Goal: Navigation & Orientation: Understand site structure

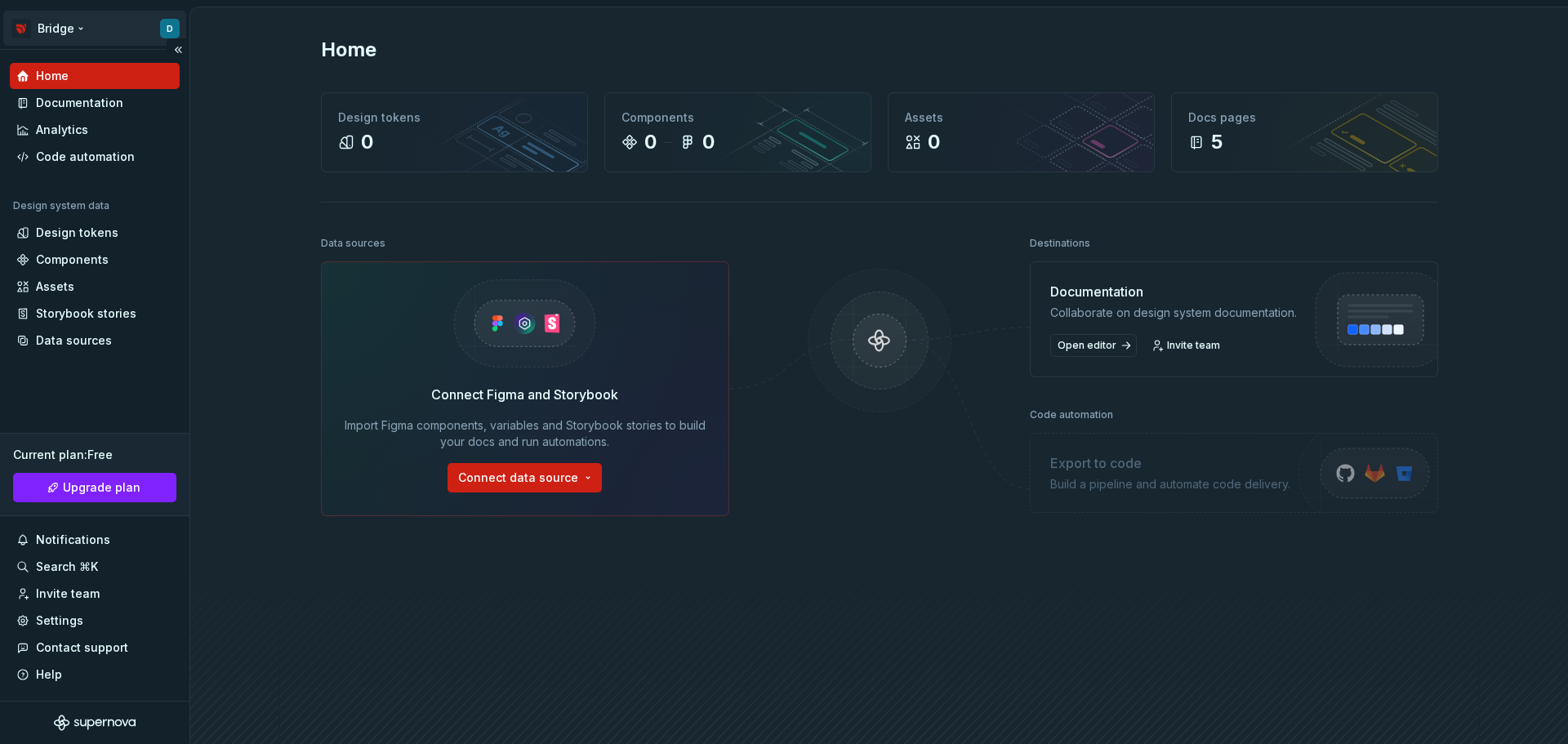
click at [65, 27] on html "Bridge D Home Documentation Analytics Code automation Design system data Design…" at bounding box center [784, 372] width 1568 height 744
click at [272, 300] on html "Bridge D Home Documentation Analytics Code automation Design system data Design…" at bounding box center [784, 372] width 1568 height 744
click at [172, 22] on html "Bridge D Home Documentation Analytics Code automation Design system data Design…" at bounding box center [784, 372] width 1568 height 744
click at [100, 32] on html "Bridge D Home Documentation Analytics Code automation Design system data Design…" at bounding box center [784, 372] width 1568 height 744
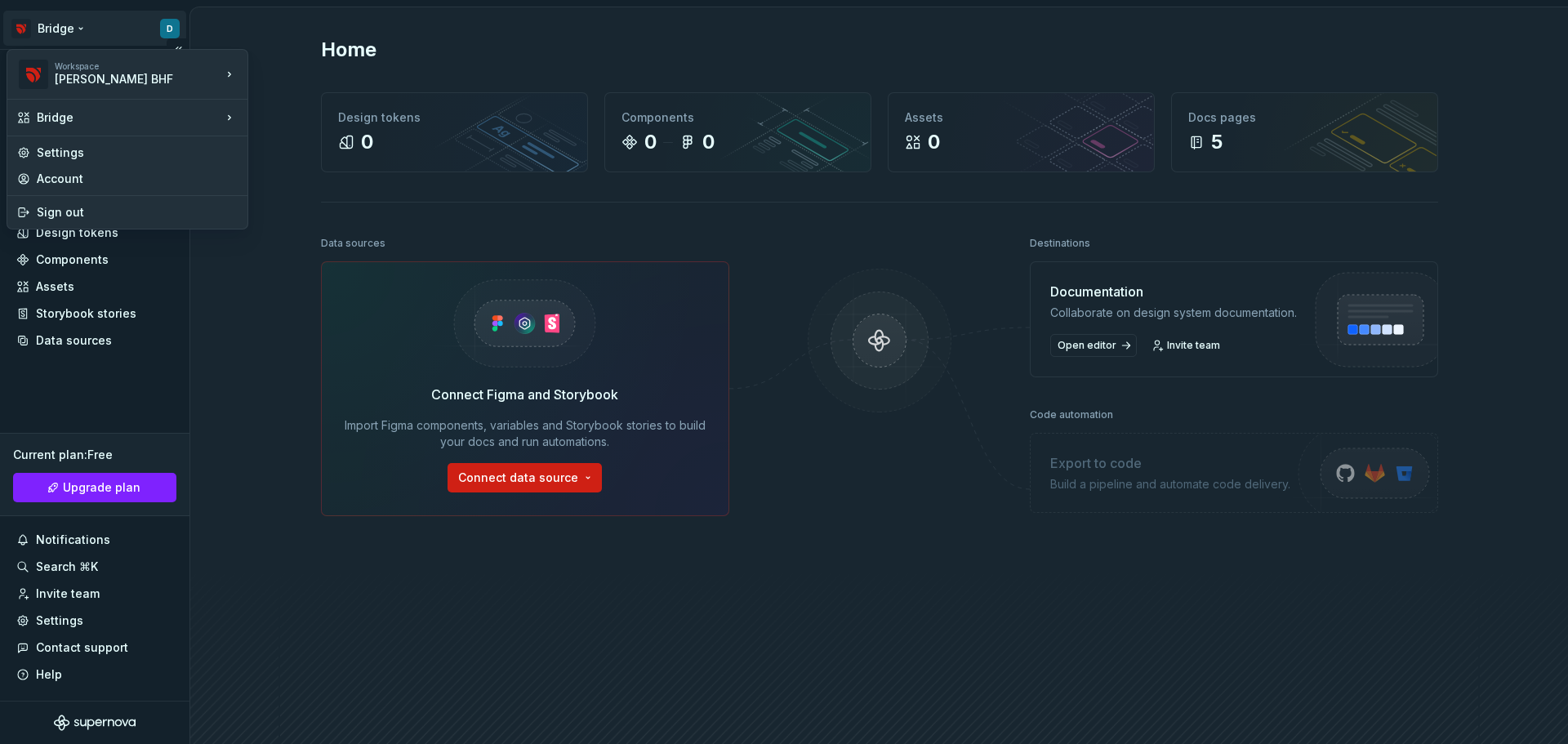
click at [76, 33] on html "Bridge D Home Documentation Analytics Code automation Design system data Design…" at bounding box center [784, 372] width 1568 height 744
click at [105, 28] on html "Bridge D Home Documentation Analytics Code automation Design system data Design…" at bounding box center [784, 372] width 1568 height 744
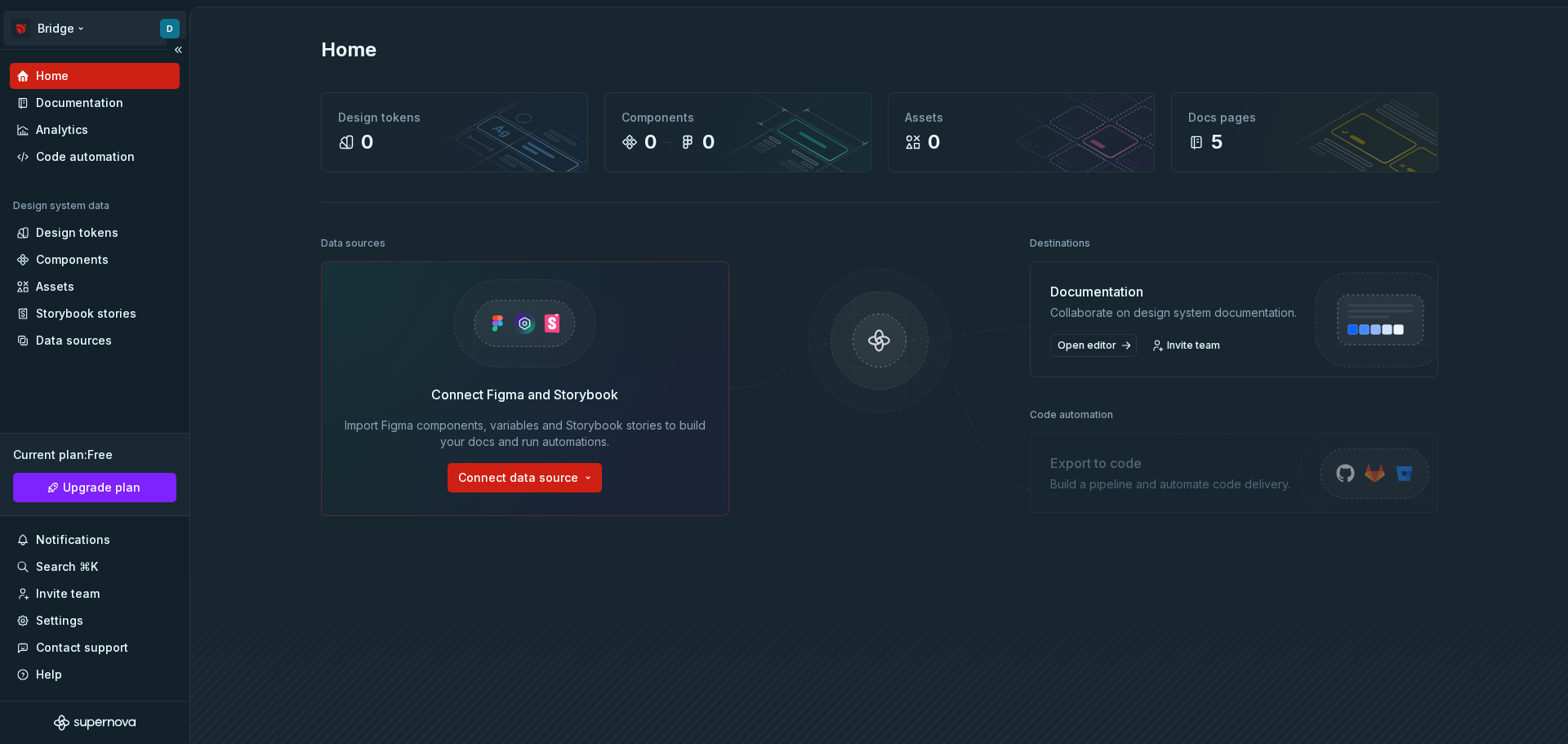
click at [128, 37] on html "Bridge D Home Documentation Analytics Code automation Design system data Design…" at bounding box center [784, 372] width 1568 height 744
click at [96, 22] on html "Bridge D Home Documentation Analytics Code automation Design system data Design…" at bounding box center [784, 372] width 1568 height 744
click at [245, 241] on div "Home Design tokens 0 Components 0 0 Assets 0 Docs pages 5 Data sources Connect …" at bounding box center [879, 391] width 1377 height 766
click at [806, 632] on div at bounding box center [879, 455] width 163 height 447
